Goal: Information Seeking & Learning: Learn about a topic

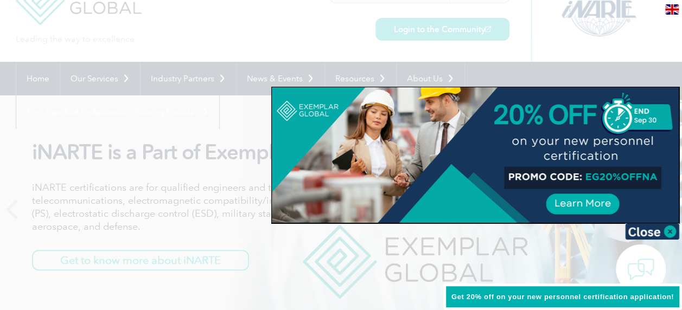
scroll to position [108, 0]
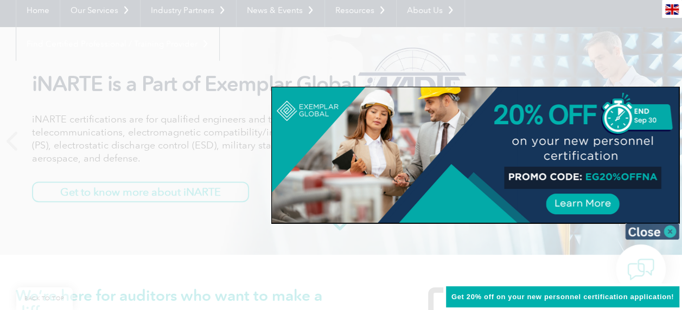
click at [669, 229] on img at bounding box center [652, 231] width 54 height 16
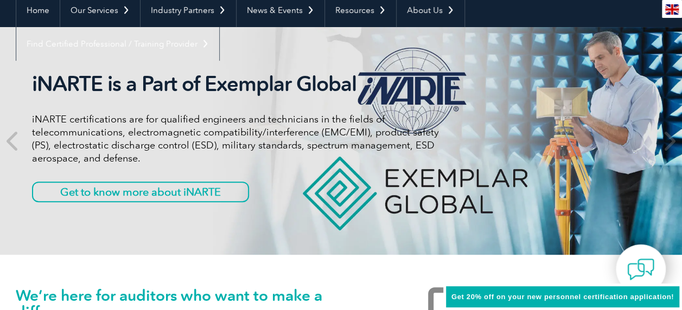
scroll to position [0, 0]
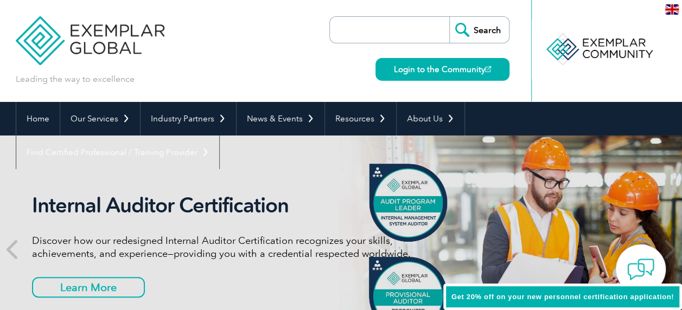
click at [121, 51] on img at bounding box center [90, 32] width 149 height 65
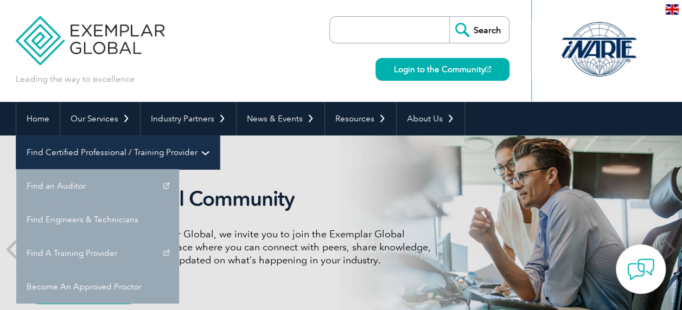
click at [219, 136] on link "Find Certified Professional / Training Provider" at bounding box center [117, 153] width 203 height 34
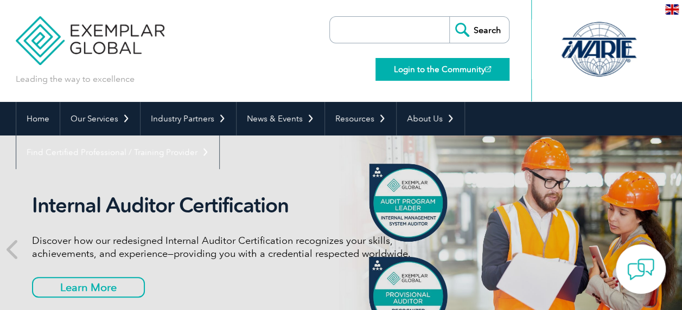
click at [426, 67] on link "Login to the Community" at bounding box center [442, 69] width 134 height 23
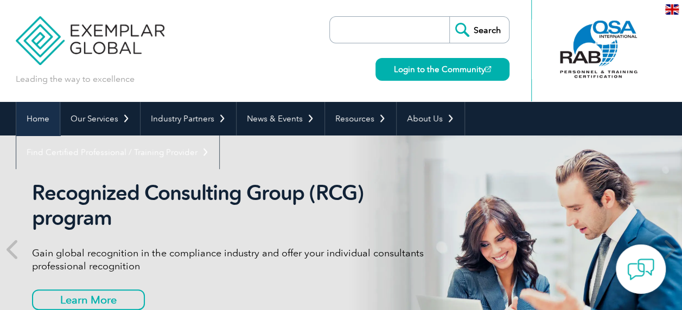
click at [30, 120] on link "Home" at bounding box center [37, 119] width 43 height 34
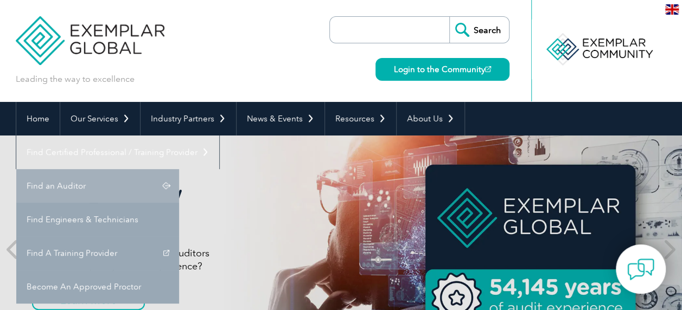
click at [179, 169] on link "Find an Auditor" at bounding box center [97, 186] width 163 height 34
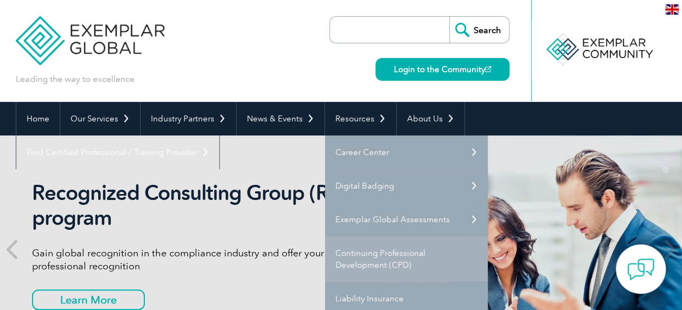
click at [380, 256] on link "Continuing Professional Development (CPD)" at bounding box center [406, 259] width 163 height 46
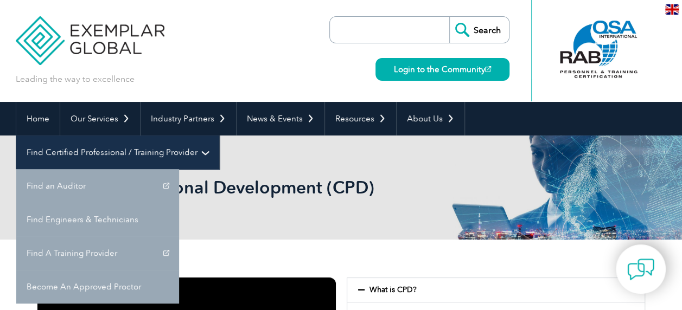
click at [219, 136] on link "Find Certified Professional / Training Provider" at bounding box center [117, 153] width 203 height 34
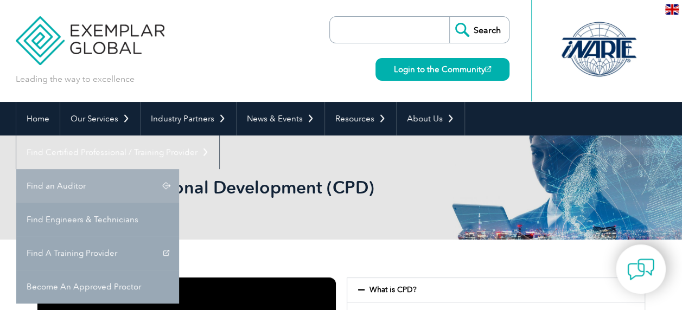
click at [179, 169] on link "Find an Auditor" at bounding box center [97, 186] width 163 height 34
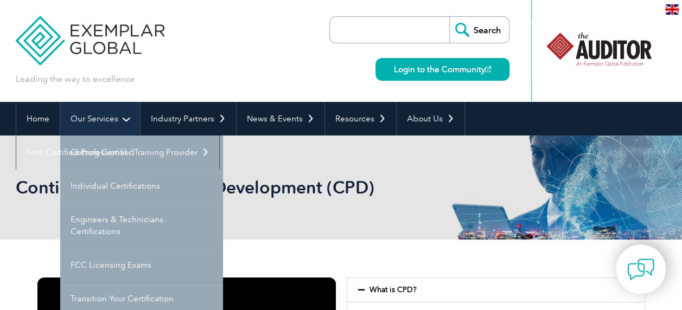
click at [114, 121] on link "Our Services" at bounding box center [100, 119] width 80 height 34
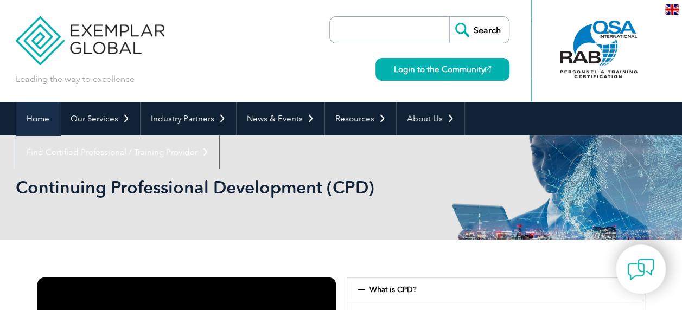
click at [35, 119] on link "Home" at bounding box center [37, 119] width 43 height 34
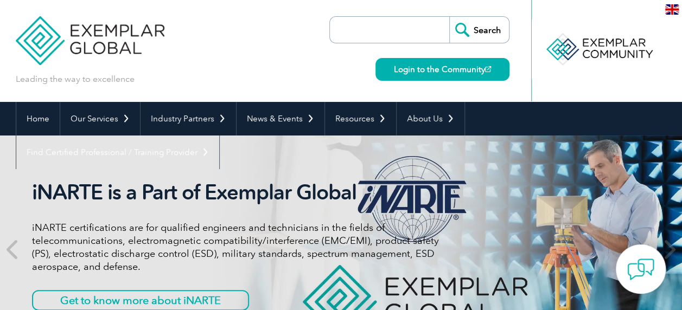
click at [105, 32] on img at bounding box center [90, 32] width 149 height 65
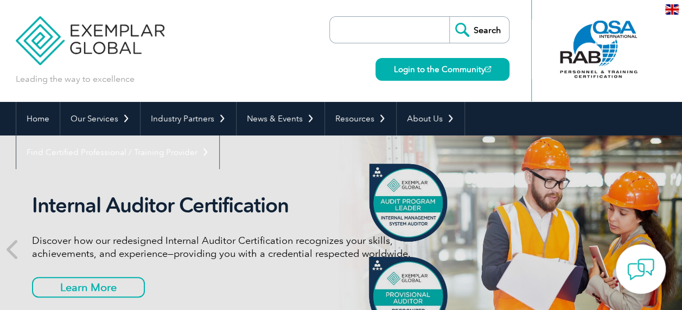
click at [665, 12] on img at bounding box center [672, 9] width 14 height 10
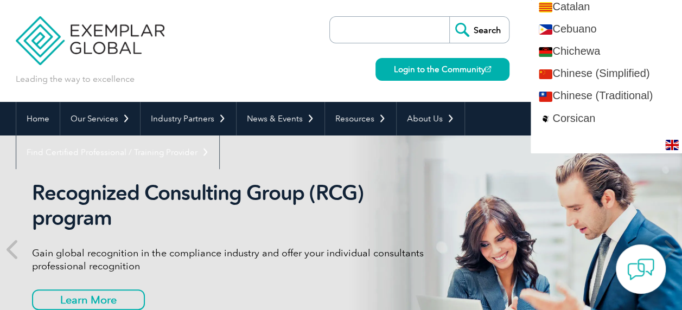
scroll to position [271, 0]
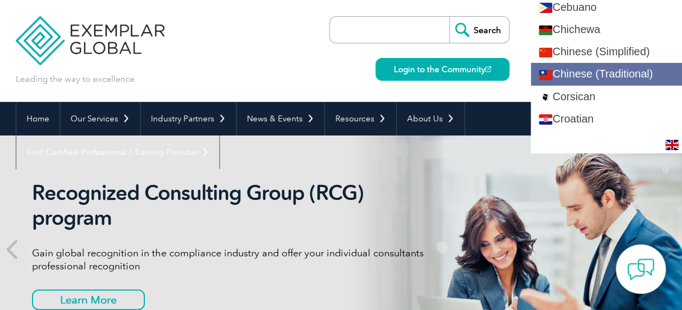
click at [628, 73] on link "Chinese (Traditional)" at bounding box center [605, 74] width 151 height 22
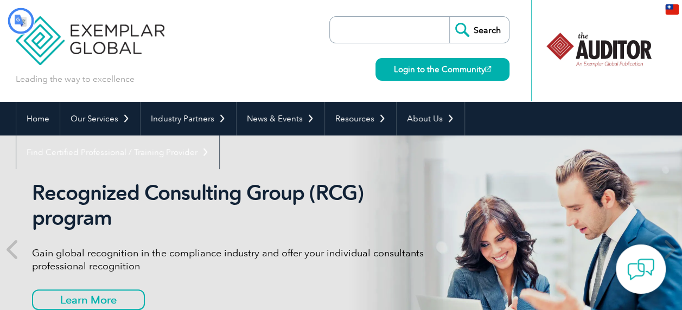
scroll to position [0, 0]
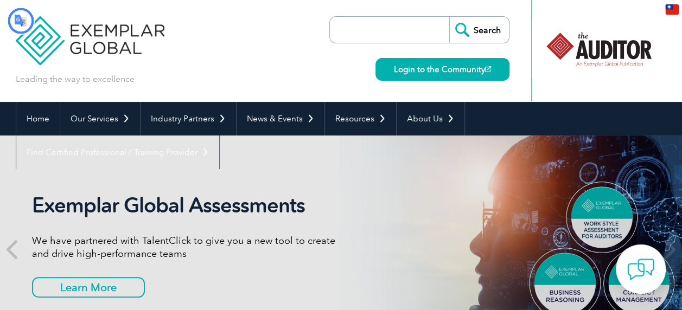
type input "搜尋"
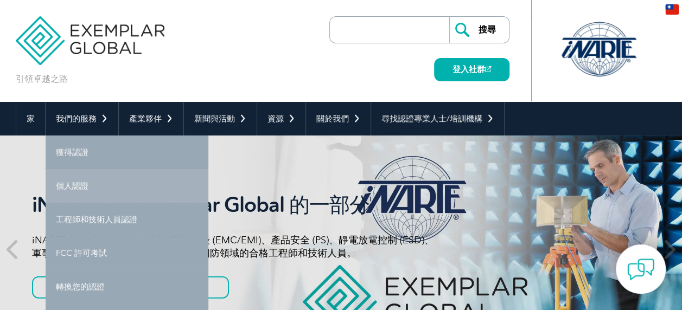
click at [85, 179] on link "個人認證" at bounding box center [127, 186] width 163 height 34
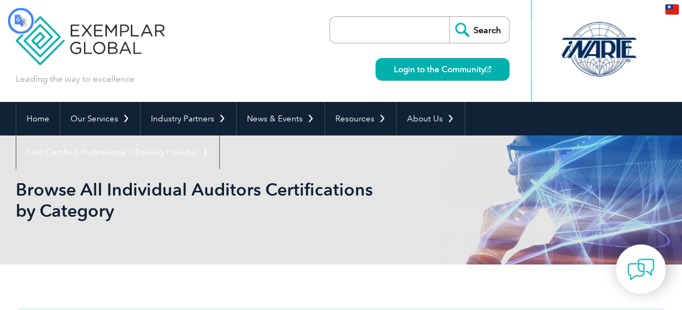
type input "搜尋"
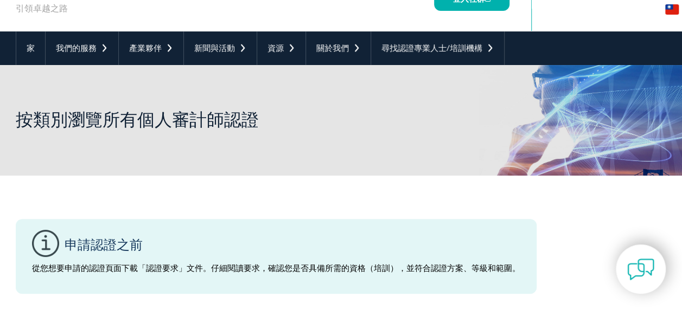
scroll to position [54, 0]
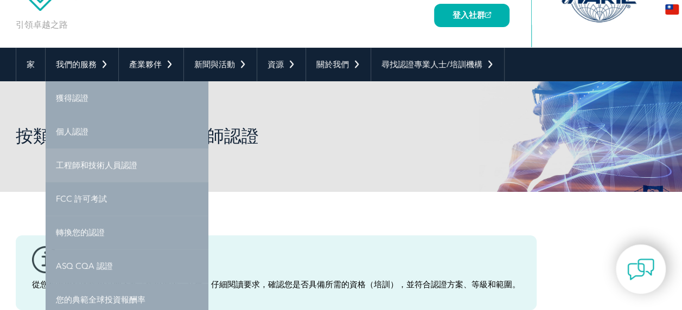
click at [117, 163] on font "工程師和技術人員認證" at bounding box center [96, 166] width 81 height 10
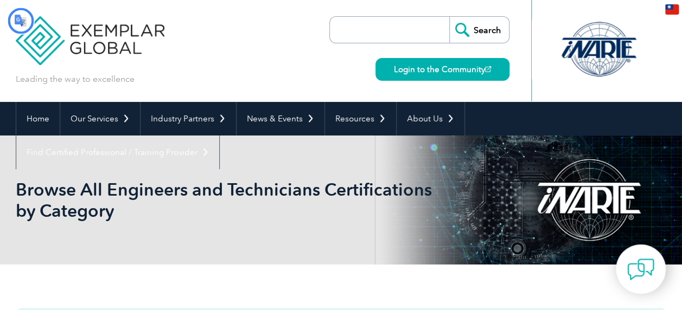
type input "搜尋"
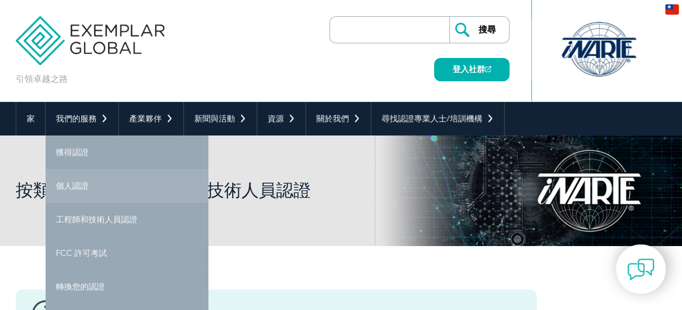
click at [81, 179] on link "個人認證" at bounding box center [127, 186] width 163 height 34
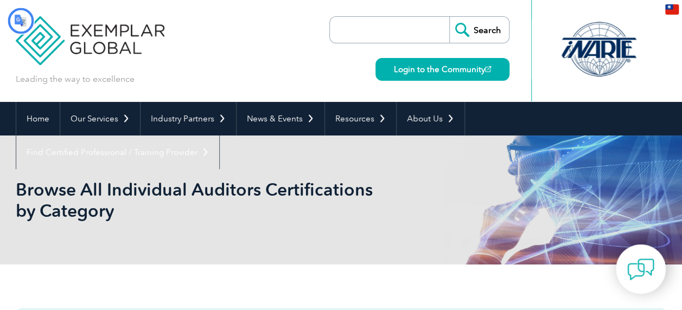
type input "搜尋"
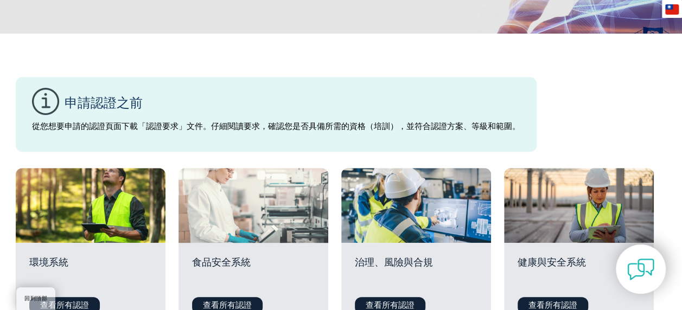
scroll to position [217, 0]
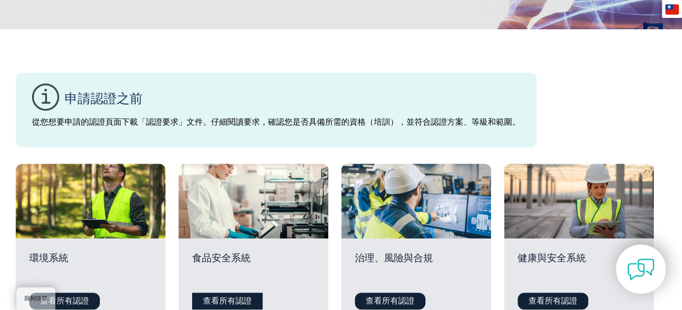
click at [235, 296] on link "查看所有認證" at bounding box center [227, 301] width 71 height 17
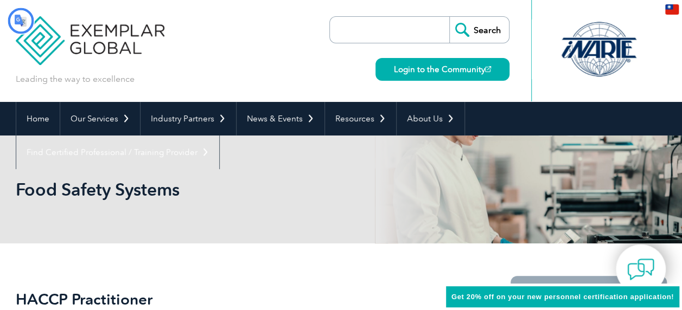
type input "搜尋"
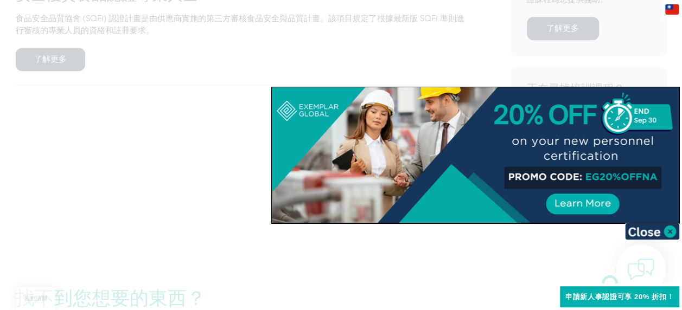
scroll to position [705, 0]
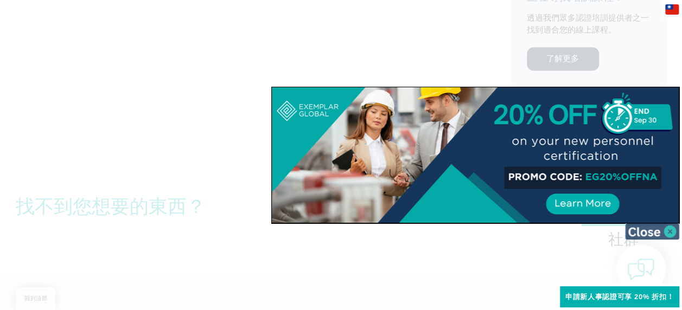
click at [669, 227] on img at bounding box center [652, 231] width 54 height 16
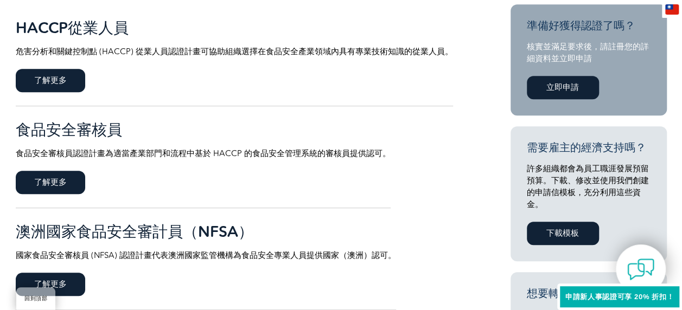
scroll to position [271, 0]
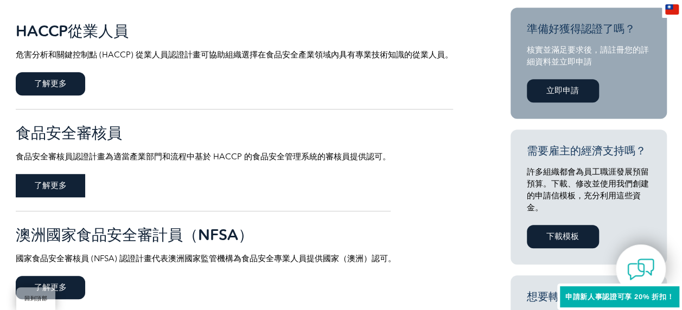
click at [63, 184] on span "了解更多" at bounding box center [50, 185] width 69 height 23
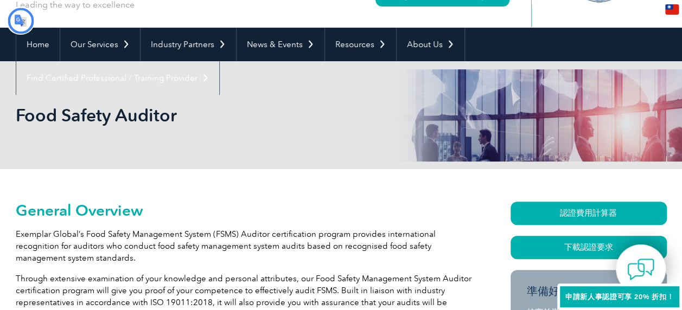
type input "搜尋"
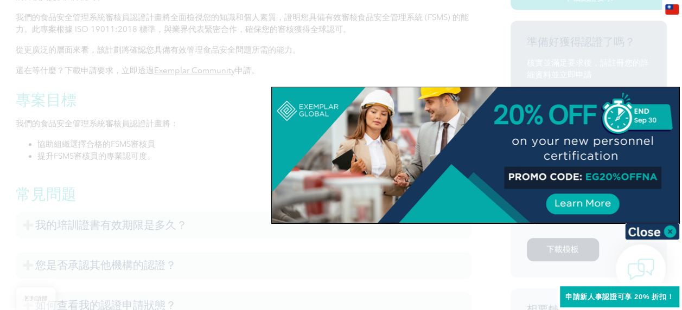
scroll to position [400, 0]
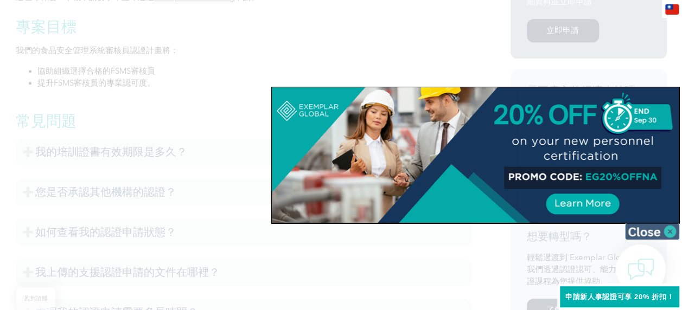
click at [657, 224] on img at bounding box center [652, 231] width 54 height 16
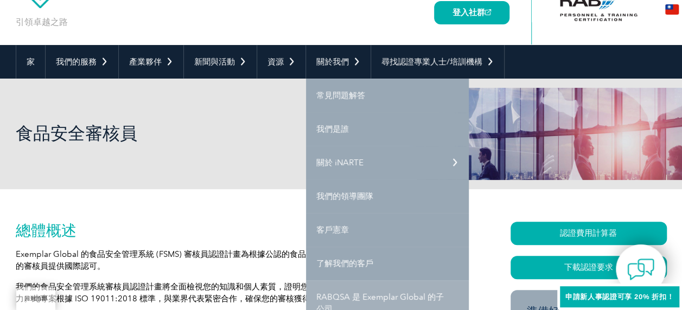
scroll to position [0, 0]
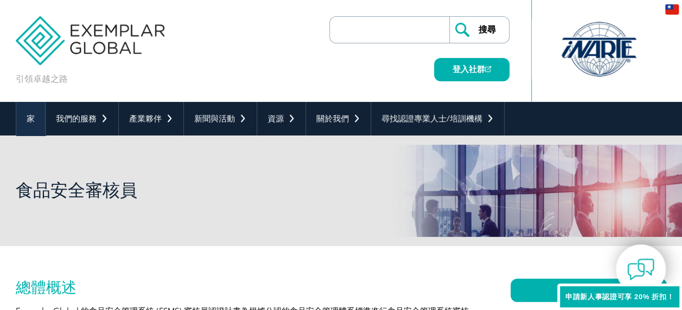
click at [31, 118] on font "家" at bounding box center [31, 119] width 8 height 10
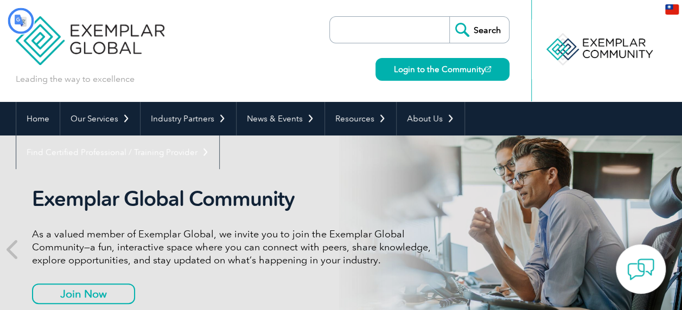
type input "搜尋"
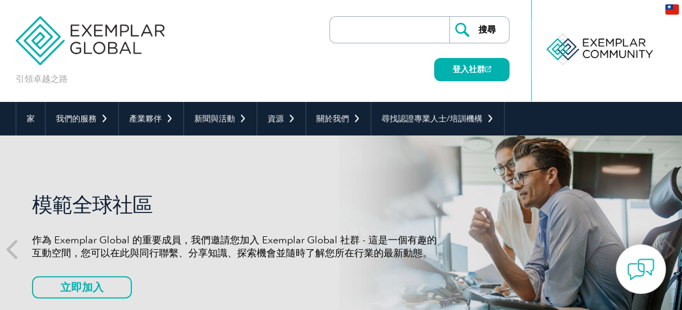
click at [607, 48] on div at bounding box center [599, 50] width 108 height 60
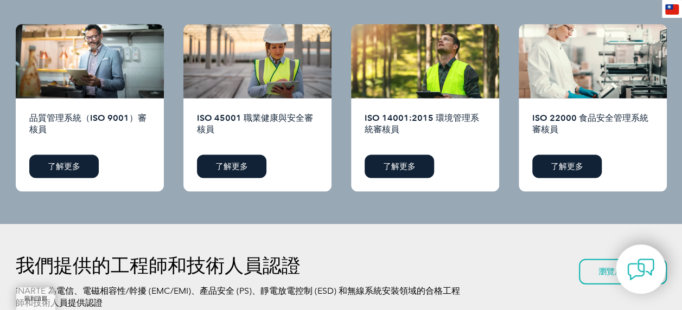
scroll to position [1085, 0]
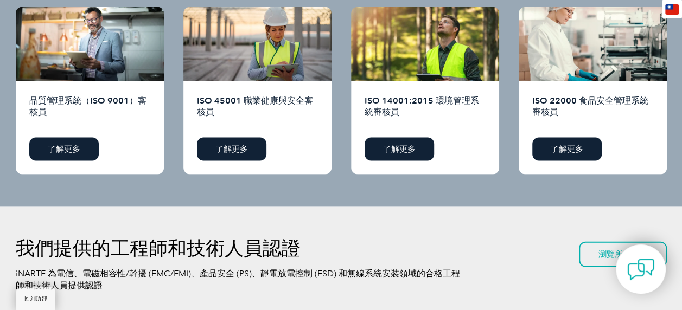
click at [573, 111] on h2 "ISO 22000 食品安全管理系統審核員" at bounding box center [592, 112] width 121 height 35
click at [573, 151] on font "了解更多" at bounding box center [567, 149] width 33 height 10
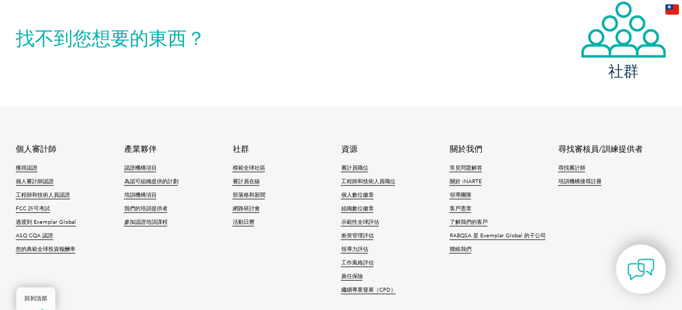
scroll to position [1410, 0]
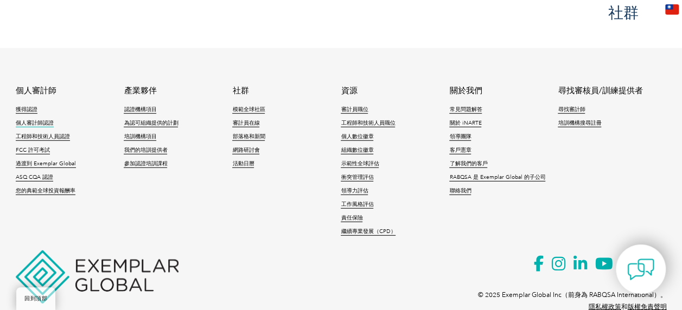
click at [40, 123] on font "個人審計師認證" at bounding box center [35, 123] width 38 height 7
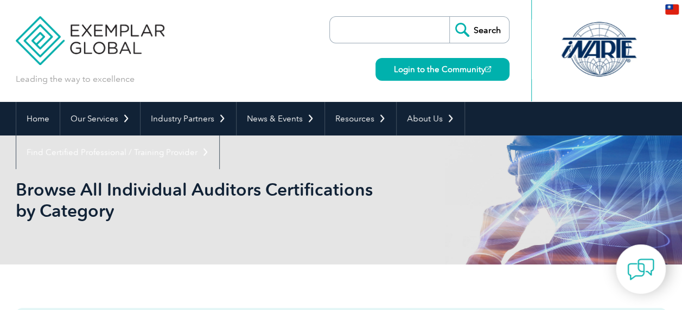
type input "搜尋"
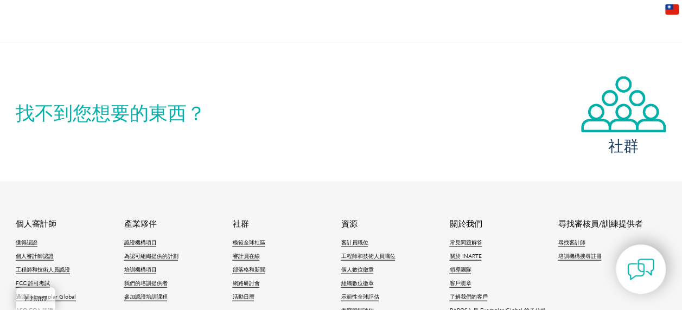
scroll to position [1139, 0]
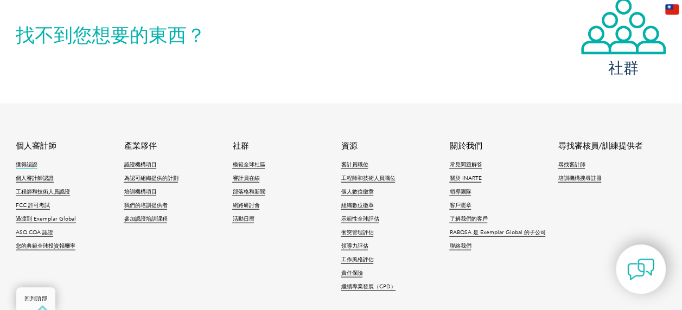
click at [23, 168] on font "獲得認證" at bounding box center [27, 165] width 22 height 7
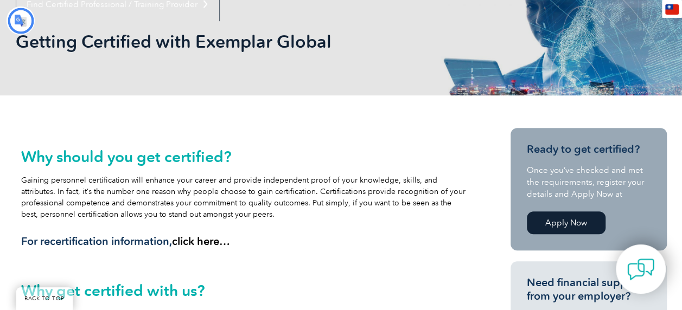
type input "搜尋"
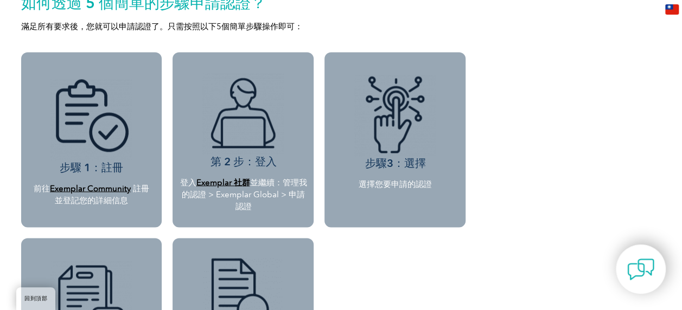
scroll to position [912, 0]
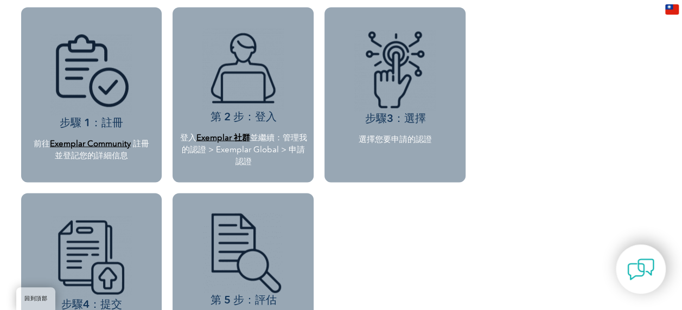
click at [230, 139] on font "Exemplar 社群" at bounding box center [223, 137] width 54 height 10
